Goal: Find specific page/section: Find specific page/section

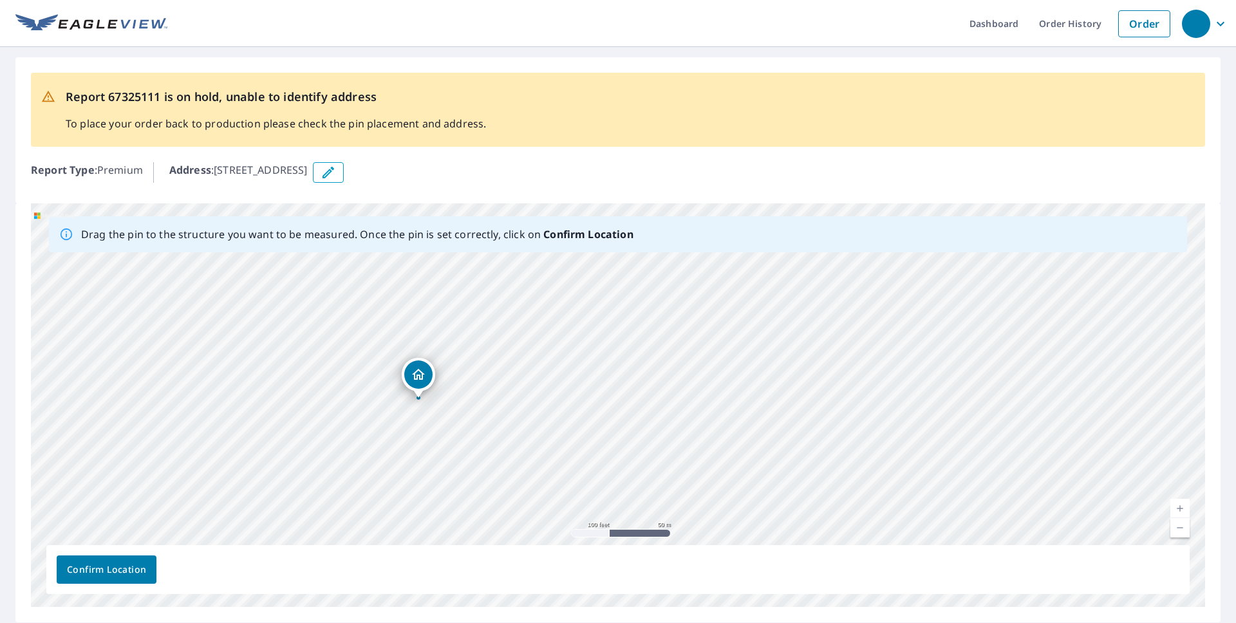
drag, startPoint x: 694, startPoint y: 351, endPoint x: 675, endPoint y: 427, distance: 78.4
click at [684, 441] on div "[STREET_ADDRESS]" at bounding box center [618, 405] width 1174 height 404
drag, startPoint x: 618, startPoint y: 385, endPoint x: 631, endPoint y: 469, distance: 84.0
click at [634, 469] on div "[STREET_ADDRESS]" at bounding box center [618, 405] width 1174 height 404
drag, startPoint x: 443, startPoint y: 510, endPoint x: 587, endPoint y: 310, distance: 246.7
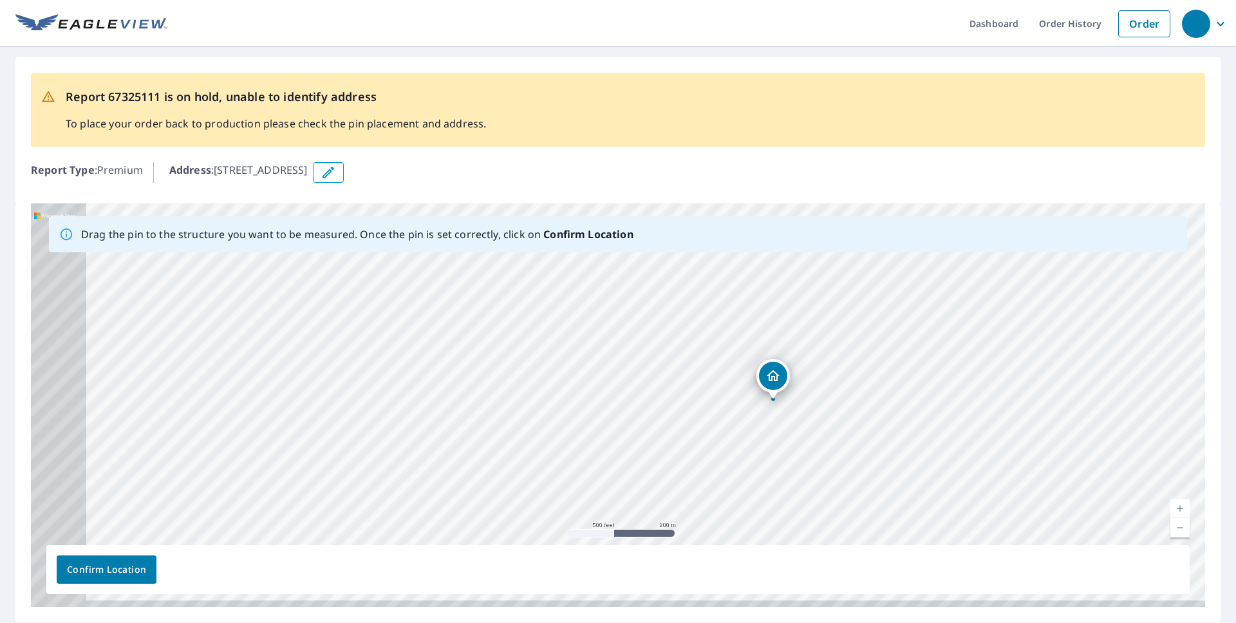
drag, startPoint x: 495, startPoint y: 419, endPoint x: 730, endPoint y: 405, distance: 236.0
click at [734, 405] on div "[STREET_ADDRESS]" at bounding box center [618, 405] width 1174 height 404
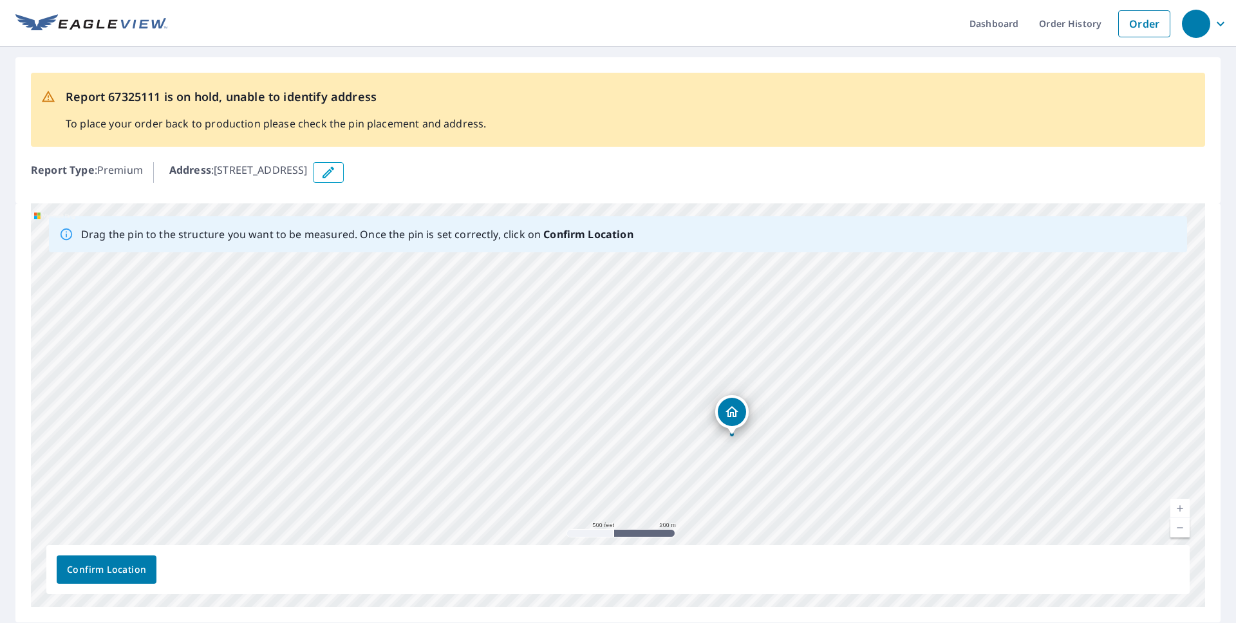
drag, startPoint x: 855, startPoint y: 375, endPoint x: 812, endPoint y: 438, distance: 76.9
click at [709, 405] on div "[STREET_ADDRESS]" at bounding box center [618, 405] width 1174 height 404
drag, startPoint x: 670, startPoint y: 410, endPoint x: 627, endPoint y: 394, distance: 45.4
click at [609, 445] on div "[STREET_ADDRESS]" at bounding box center [618, 405] width 1174 height 404
drag, startPoint x: 373, startPoint y: 361, endPoint x: 619, endPoint y: 345, distance: 246.4
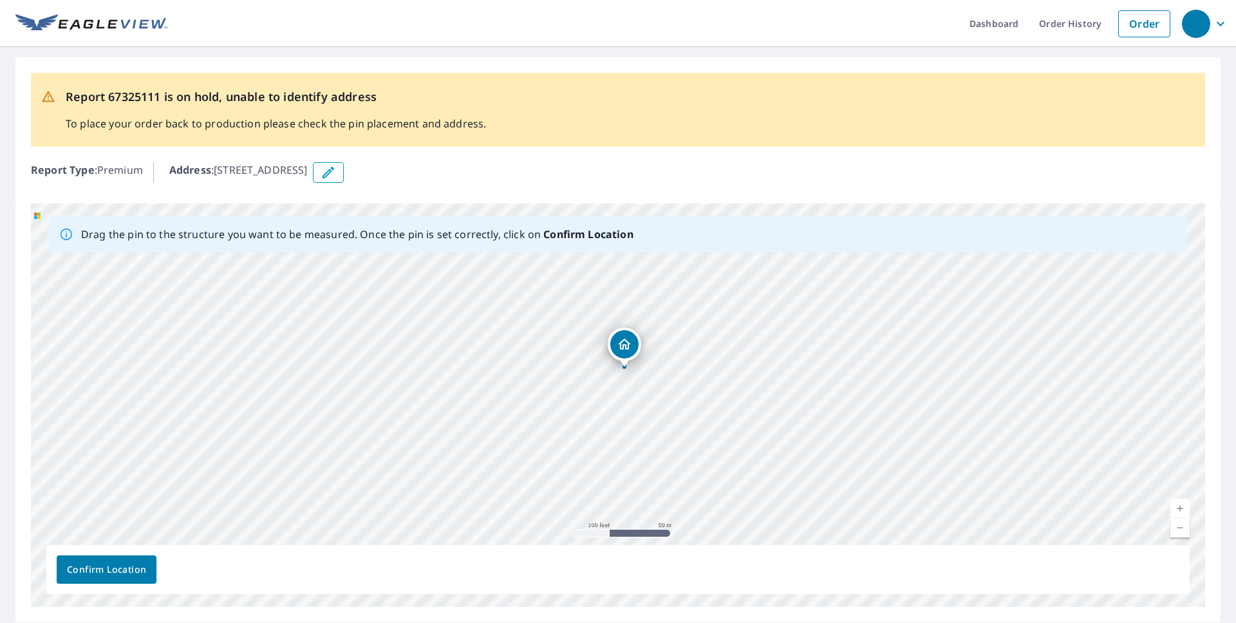
click at [619, 345] on div "[STREET_ADDRESS]" at bounding box center [618, 405] width 1174 height 404
drag, startPoint x: 640, startPoint y: 387, endPoint x: 606, endPoint y: 329, distance: 66.3
click at [629, 311] on div "[STREET_ADDRESS]" at bounding box center [618, 405] width 1174 height 404
drag, startPoint x: 559, startPoint y: 364, endPoint x: 568, endPoint y: 359, distance: 10.4
click at [568, 359] on div "[STREET_ADDRESS]" at bounding box center [618, 405] width 1174 height 404
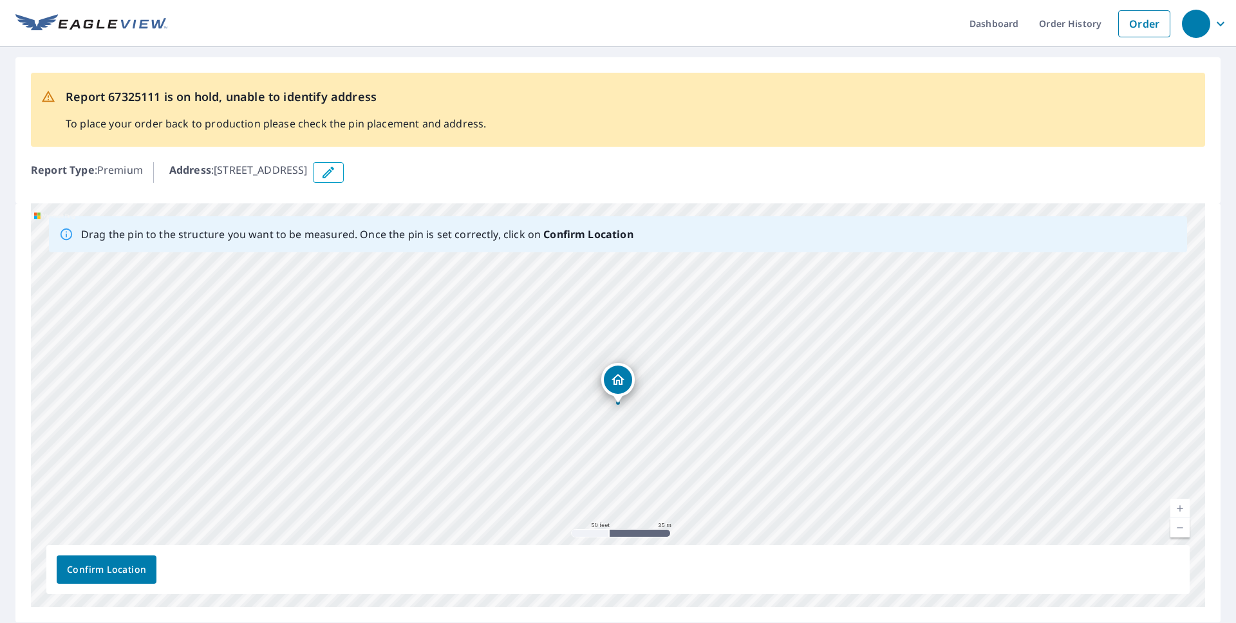
click at [122, 568] on span "Confirm Location" at bounding box center [106, 570] width 79 height 16
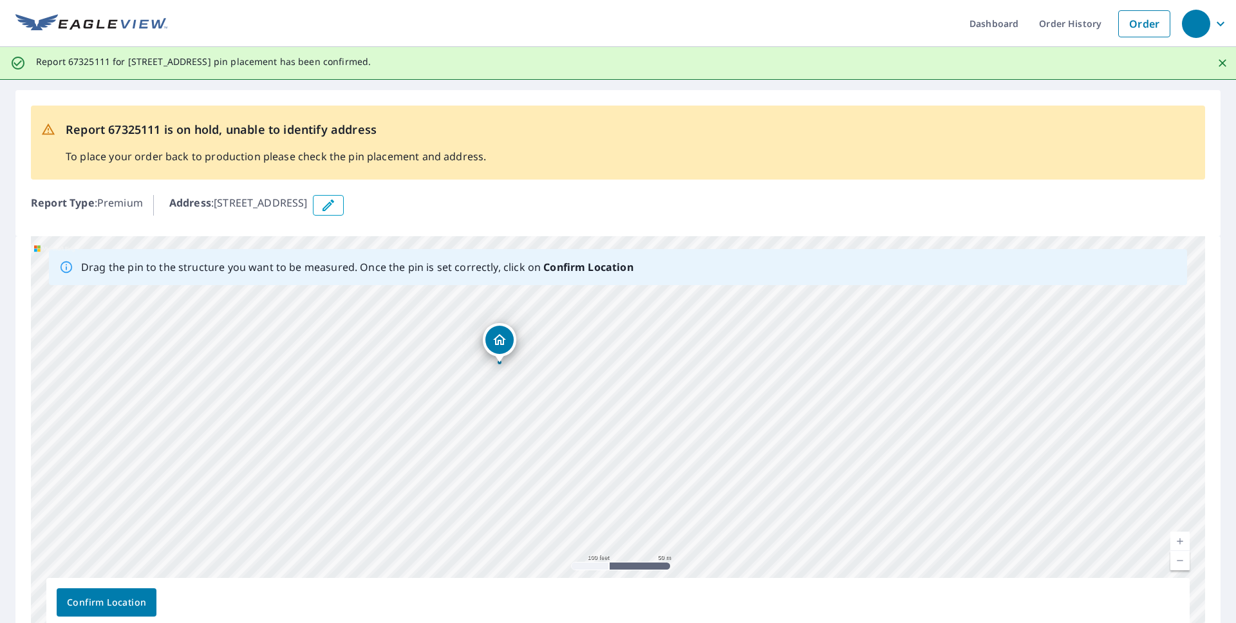
click at [131, 598] on span "Confirm Location" at bounding box center [106, 603] width 79 height 16
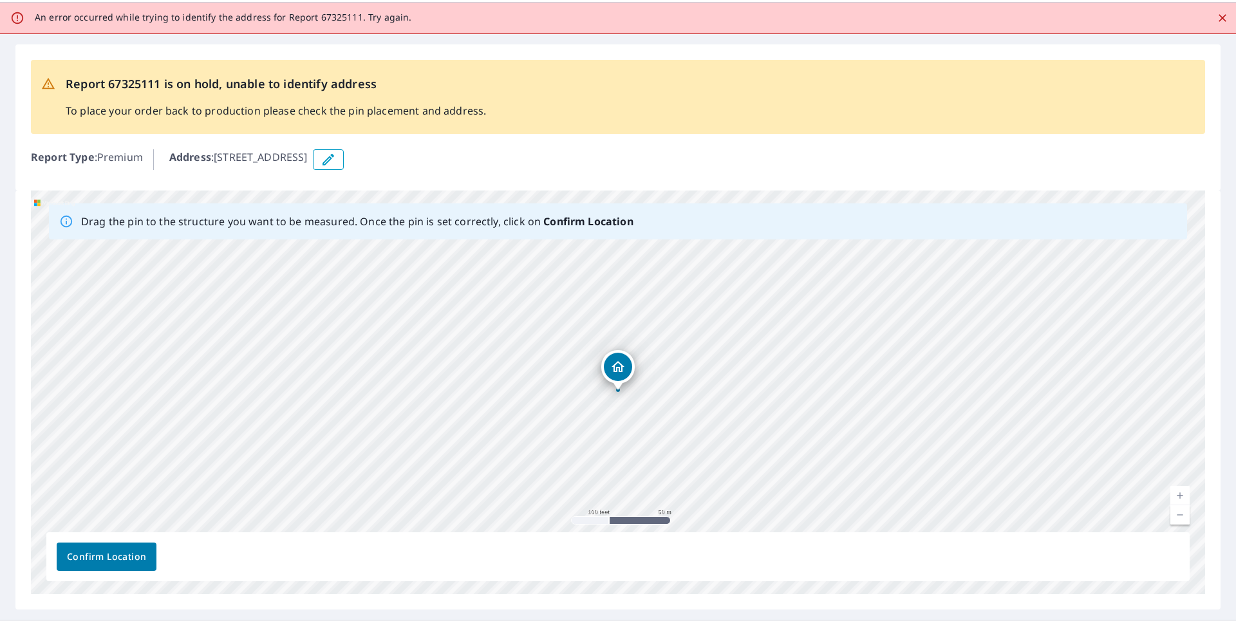
scroll to position [46, 0]
drag, startPoint x: 618, startPoint y: 375, endPoint x: 613, endPoint y: 367, distance: 9.3
click at [613, 367] on div "[STREET_ADDRESS]" at bounding box center [618, 391] width 1174 height 404
click at [70, 559] on span "Confirm Location" at bounding box center [106, 556] width 79 height 16
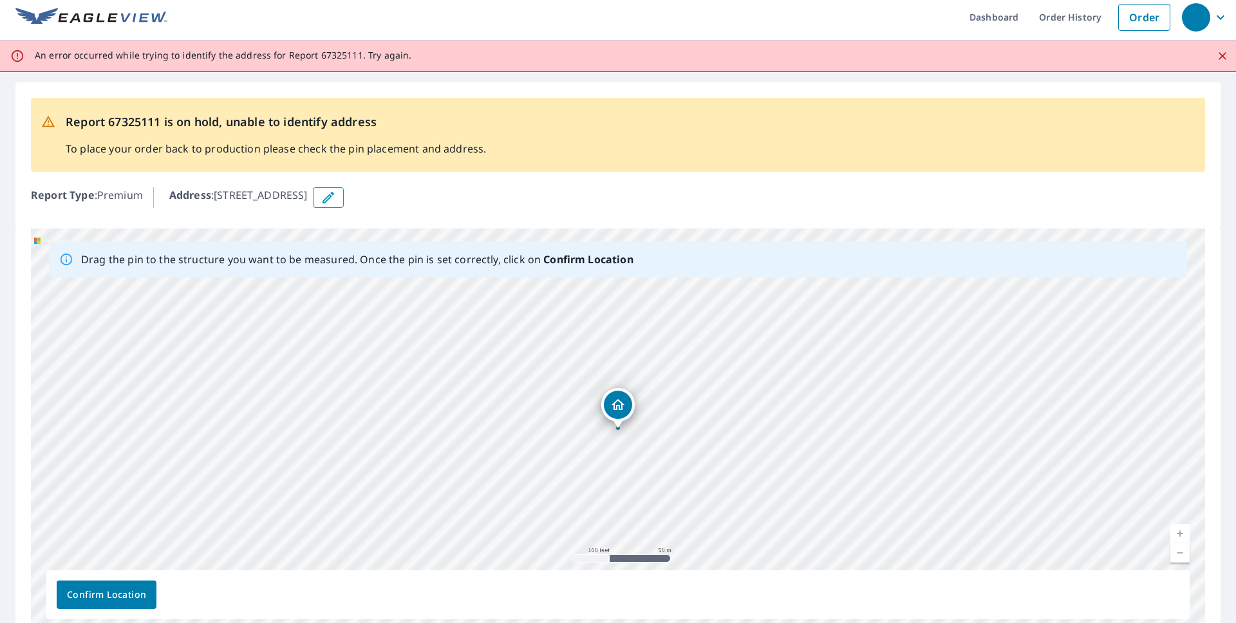
scroll to position [0, 0]
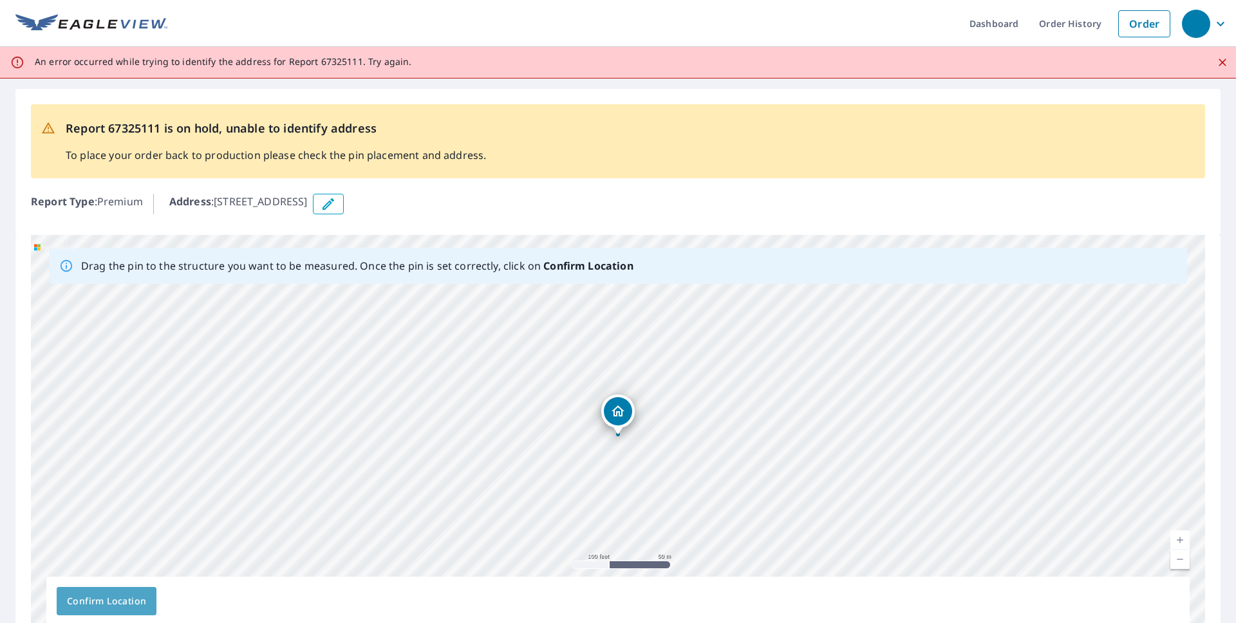
click at [109, 594] on span "Confirm Location" at bounding box center [106, 601] width 79 height 16
